Goal: Information Seeking & Learning: Learn about a topic

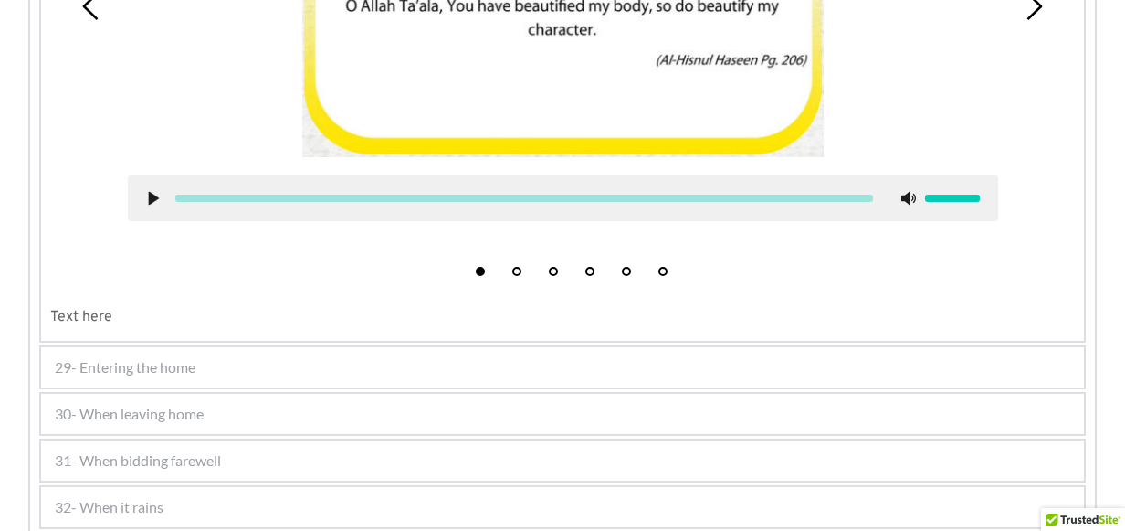
scroll to position [2145, 0]
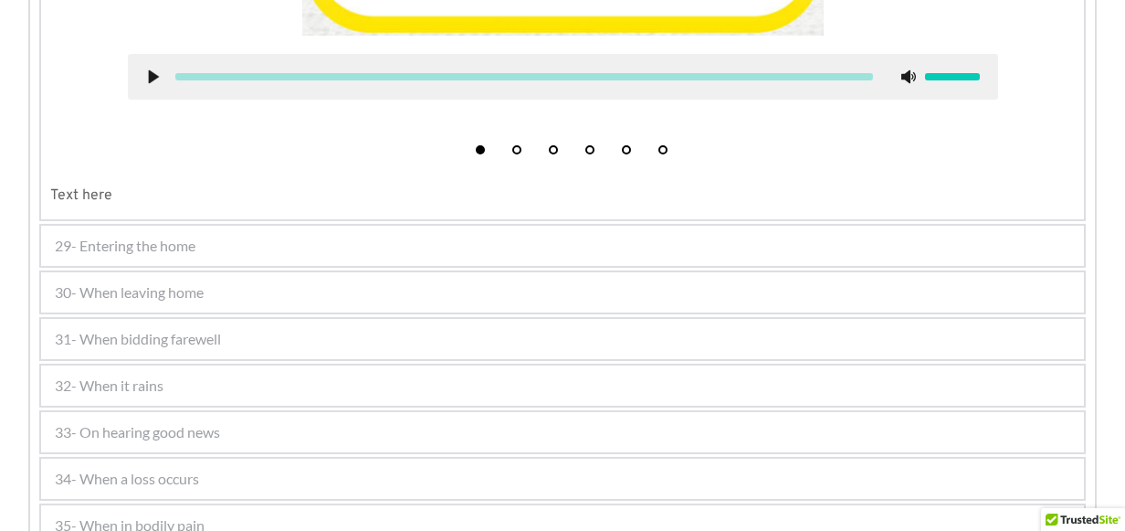
click at [162, 304] on div "30- When leaving home" at bounding box center [562, 292] width 1043 height 40
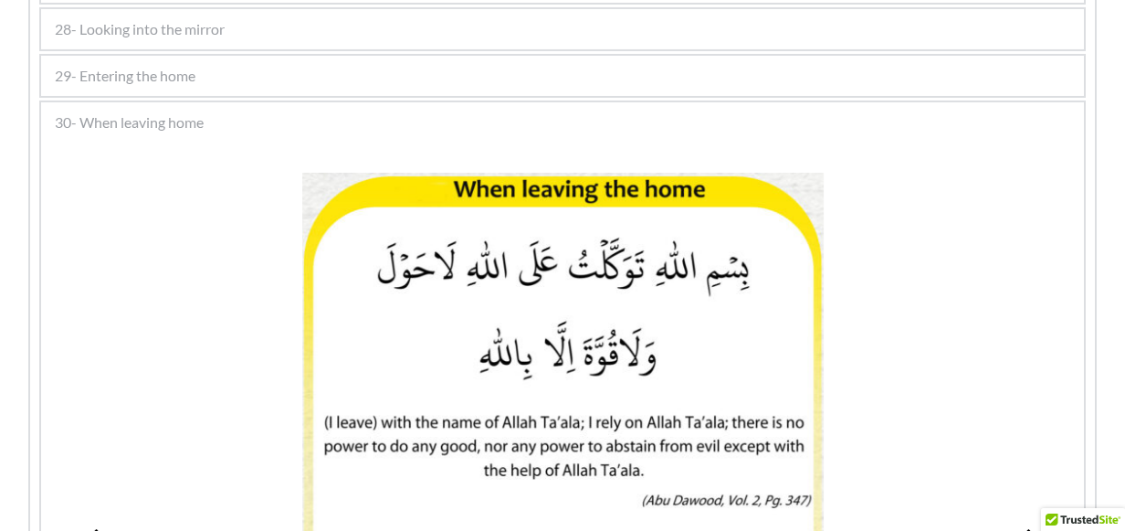
scroll to position [1609, 0]
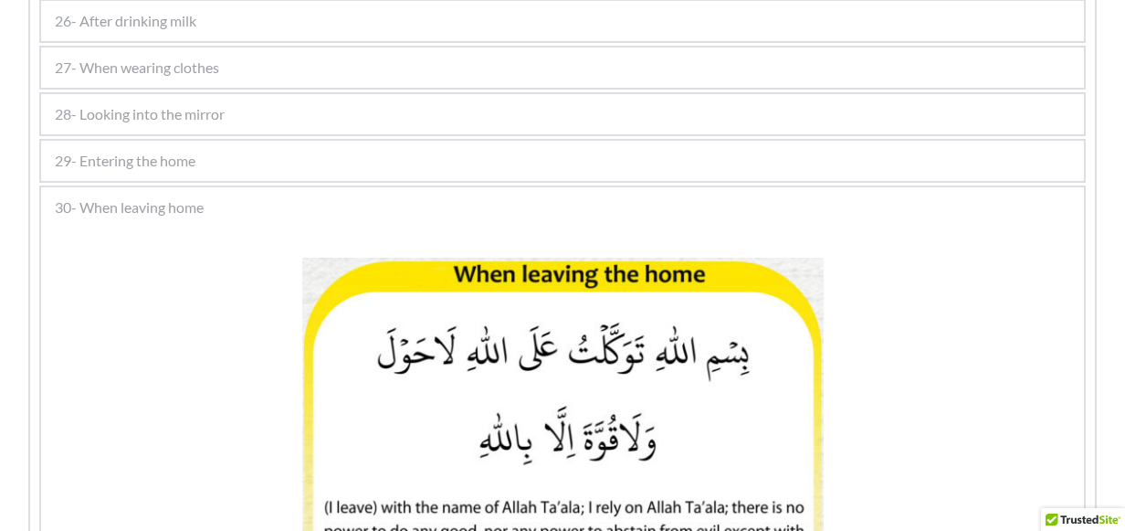
click at [168, 160] on span "29- Entering the home" at bounding box center [125, 161] width 141 height 22
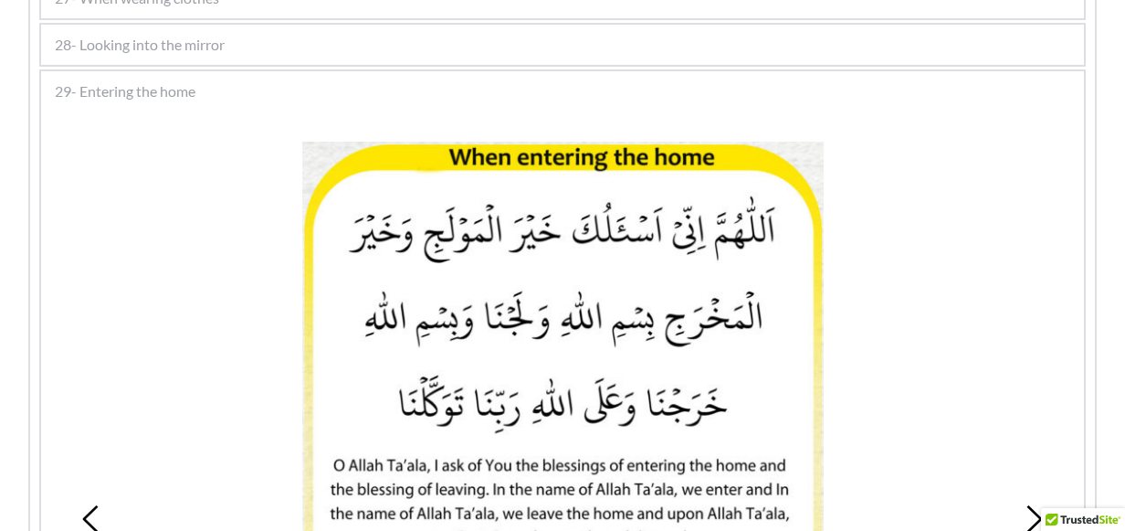
scroll to position [1701, 0]
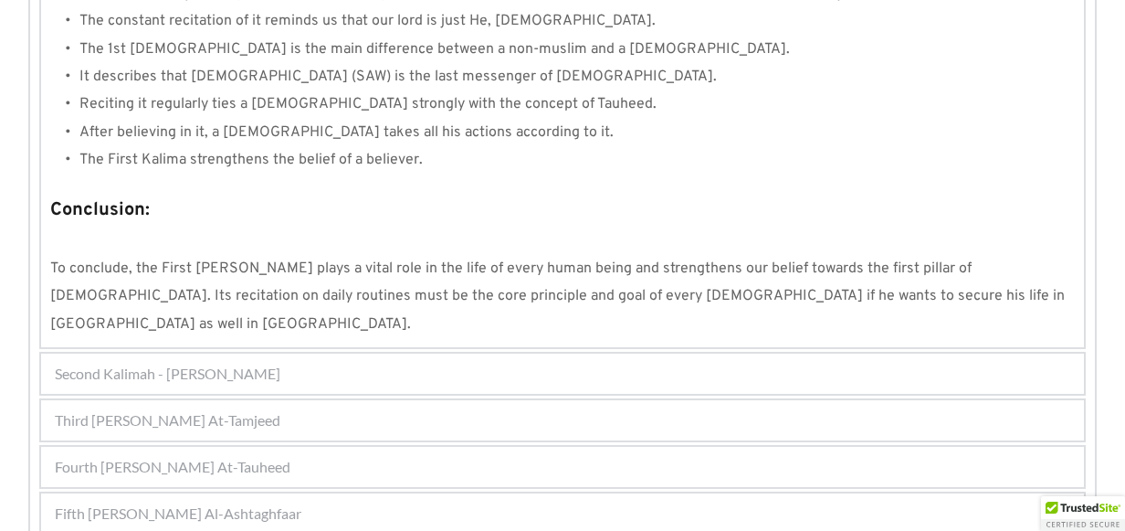
scroll to position [1818, 0]
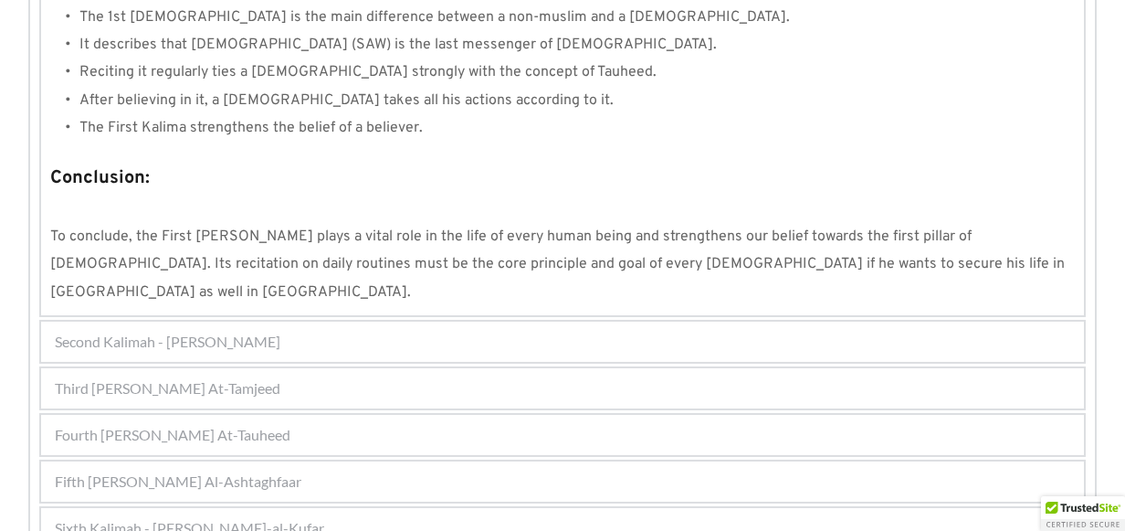
click at [299, 470] on span "Fifth [PERSON_NAME] Al-Ashtaghfaar" at bounding box center [178, 481] width 247 height 22
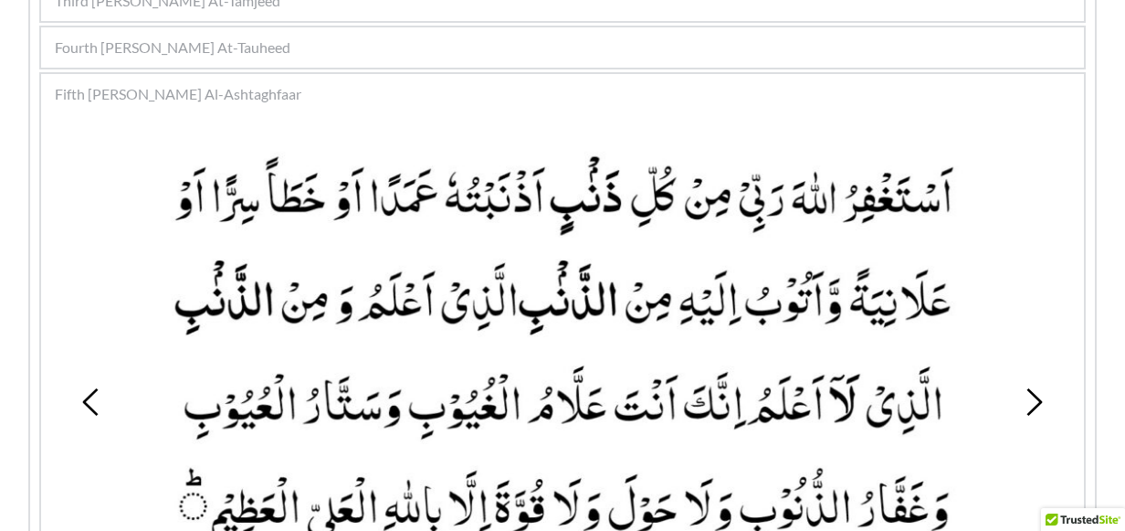
scroll to position [538, 0]
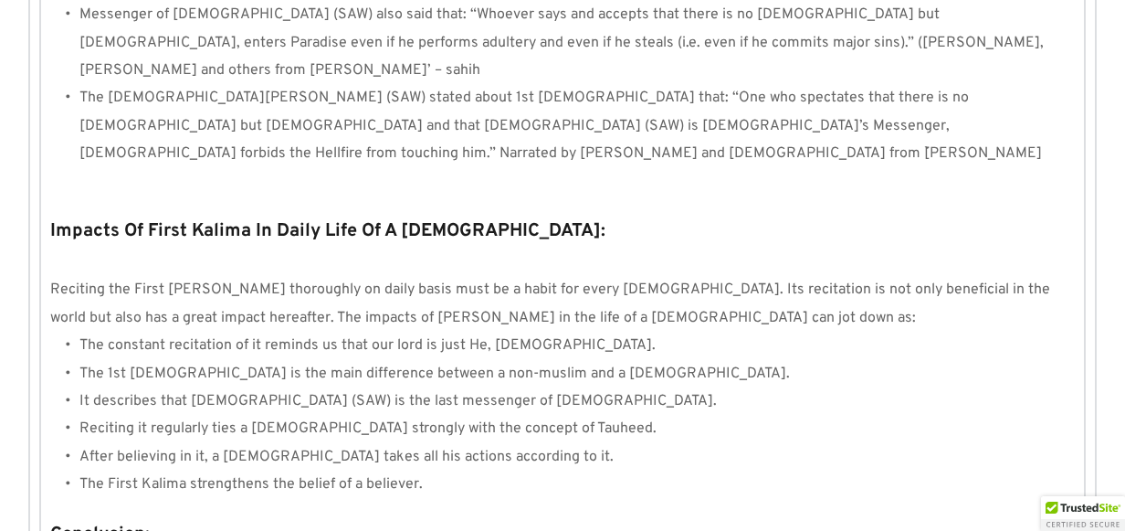
scroll to position [1818, 0]
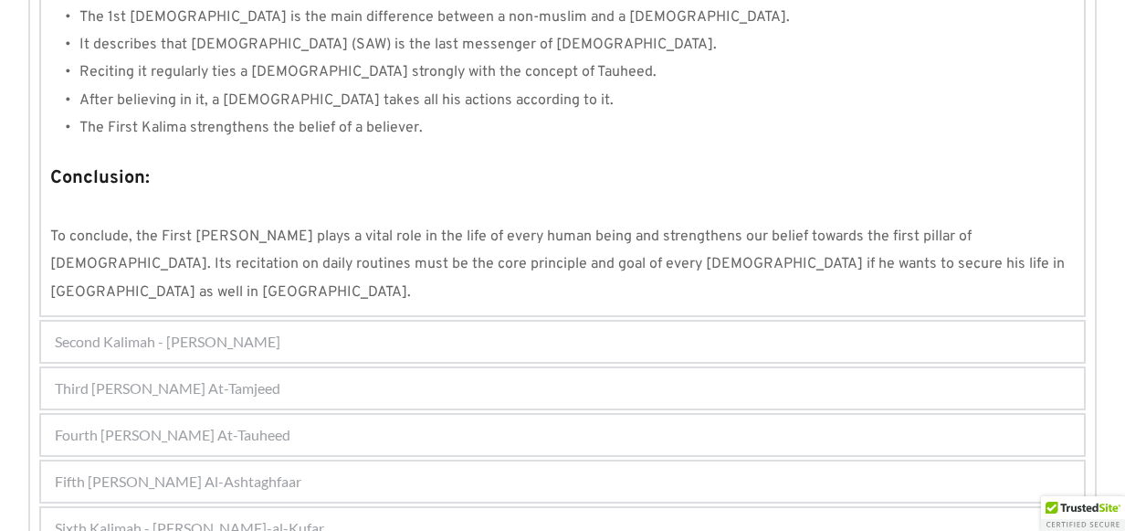
click at [353, 321] on div "Second Kalimah - [PERSON_NAME]" at bounding box center [562, 341] width 1043 height 40
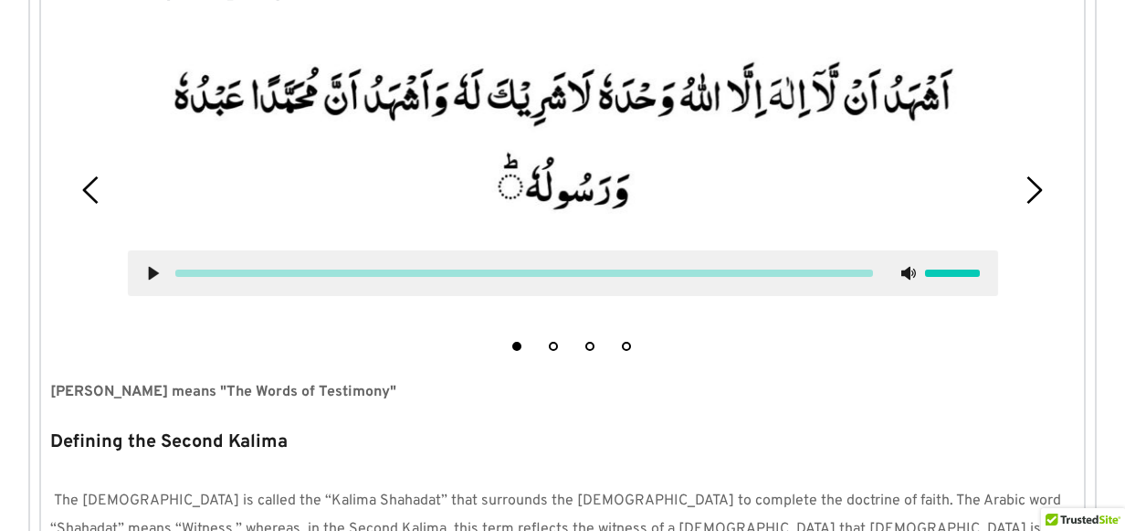
scroll to position [490, 0]
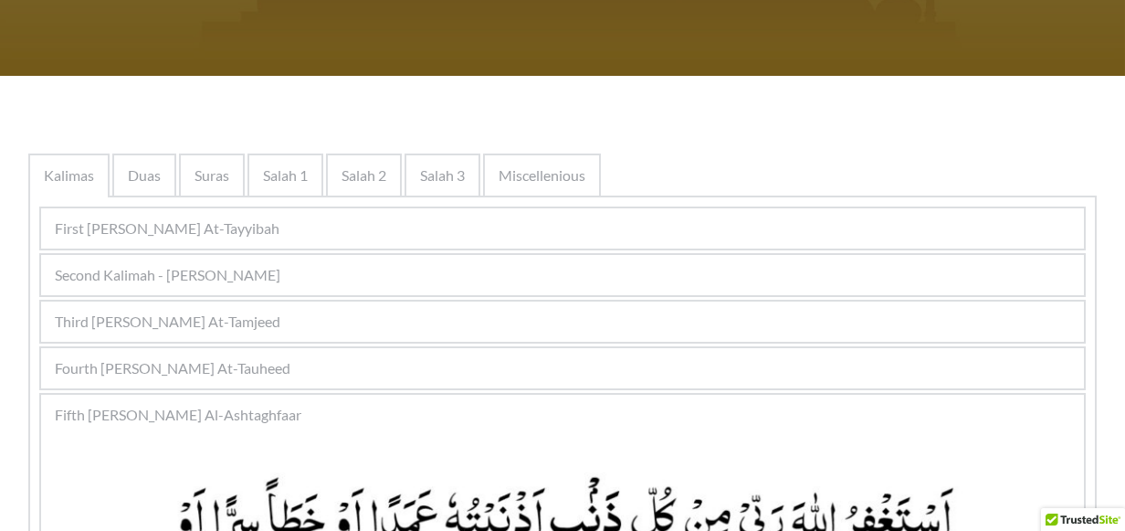
scroll to position [173, 0]
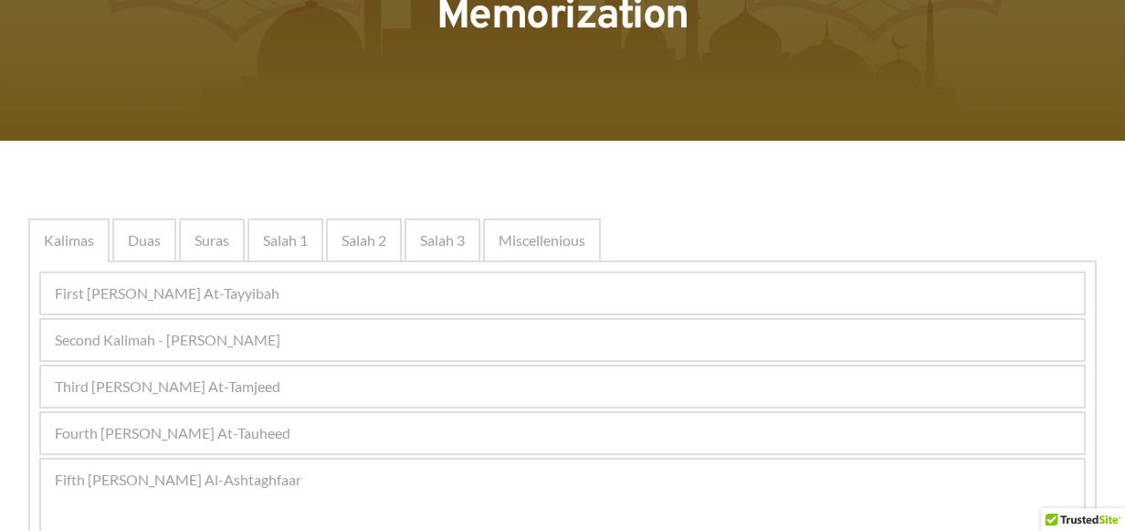
click at [277, 327] on div "Second Kalimah - [PERSON_NAME]" at bounding box center [562, 340] width 1043 height 40
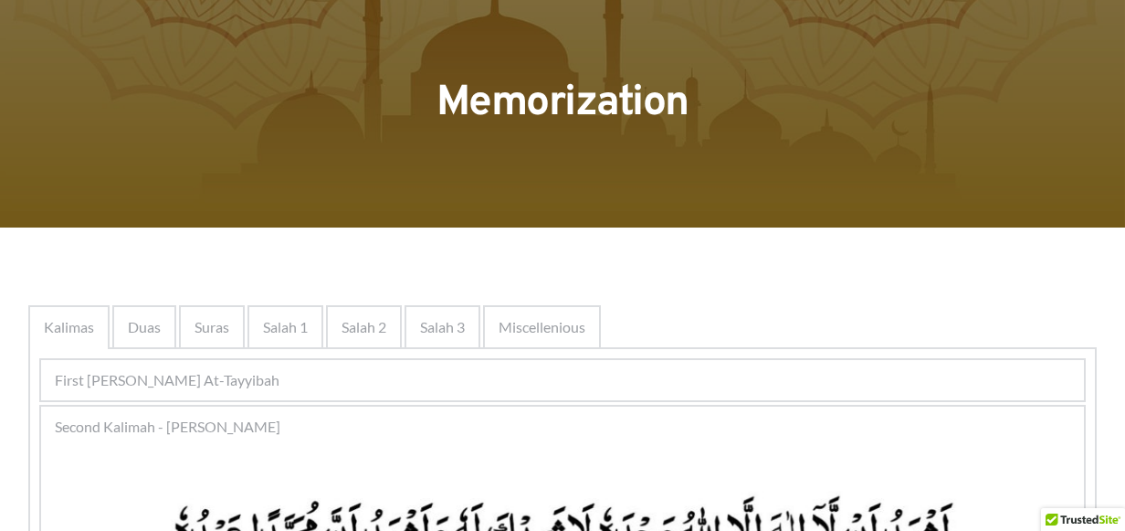
scroll to position [183, 0]
